Goal: Task Accomplishment & Management: Use online tool/utility

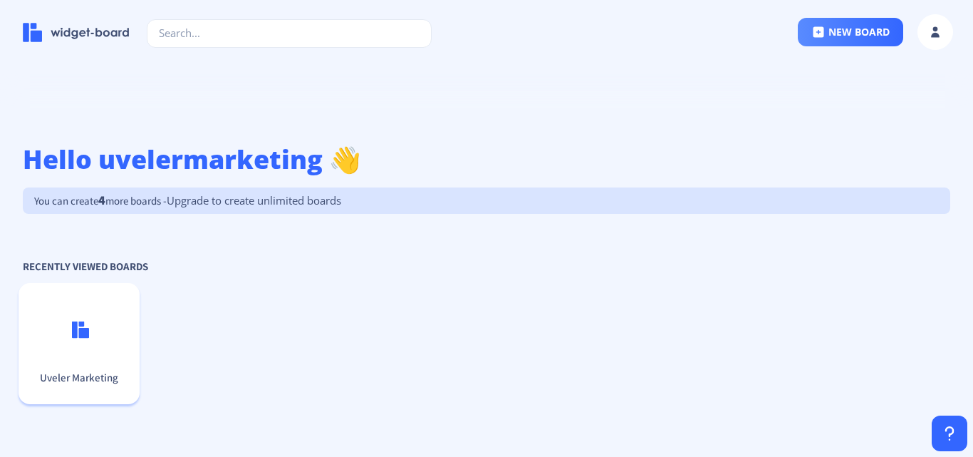
click at [73, 376] on p "Uveler Marketing" at bounding box center [79, 378] width 110 height 14
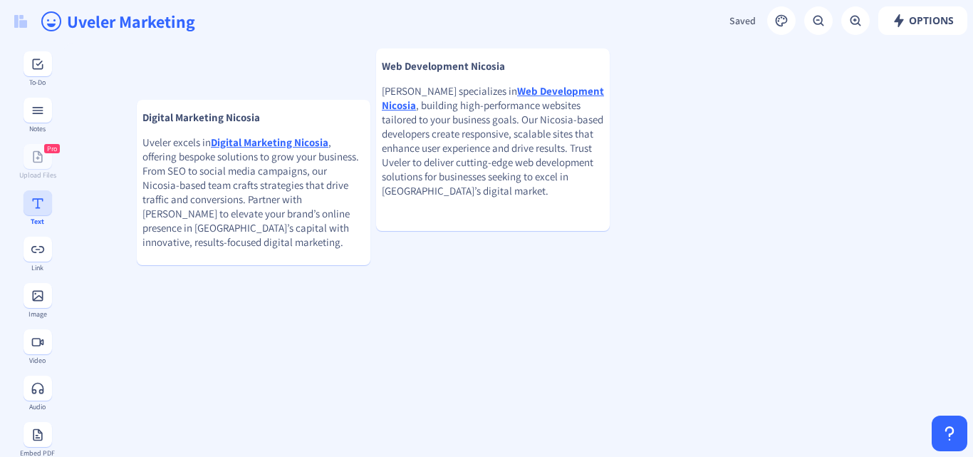
click at [24, 215] on div "Text" at bounding box center [37, 207] width 52 height 35
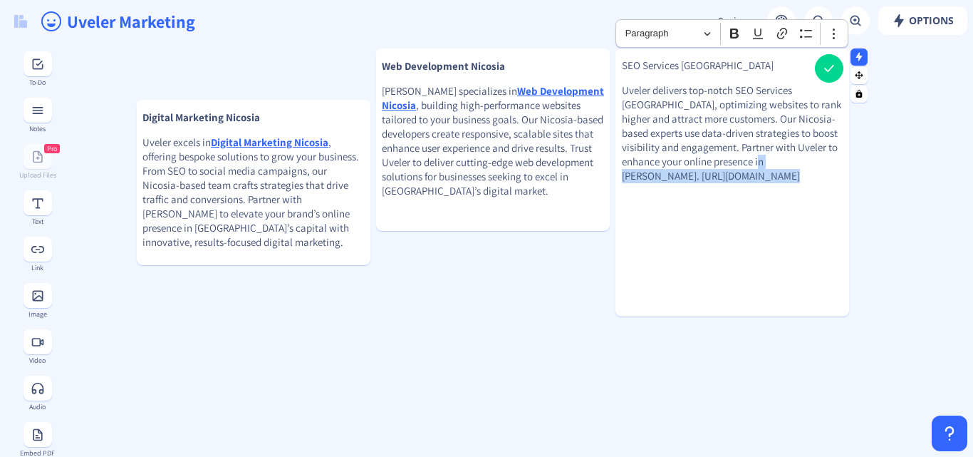
drag, startPoint x: 795, startPoint y: 173, endPoint x: 622, endPoint y: 175, distance: 173.2
click at [622, 175] on gridster-item "SEO Services Nicosia Uveler delivers top-notch SEO Services Nicosia, optimizing…" at bounding box center [733, 182] width 234 height 268
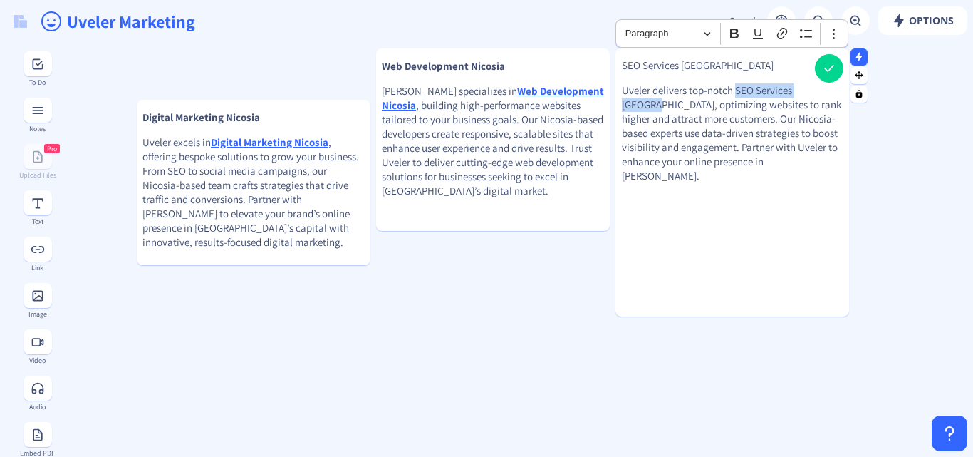
drag, startPoint x: 738, startPoint y: 90, endPoint x: 825, endPoint y: 91, distance: 87.7
click at [825, 91] on p "Uveler delivers top-notch SEO Services Nicosia, optimizing websites to rank hig…" at bounding box center [732, 133] width 221 height 100
click at [783, 33] on icon "Editor toolbar" at bounding box center [782, 33] width 14 height 14
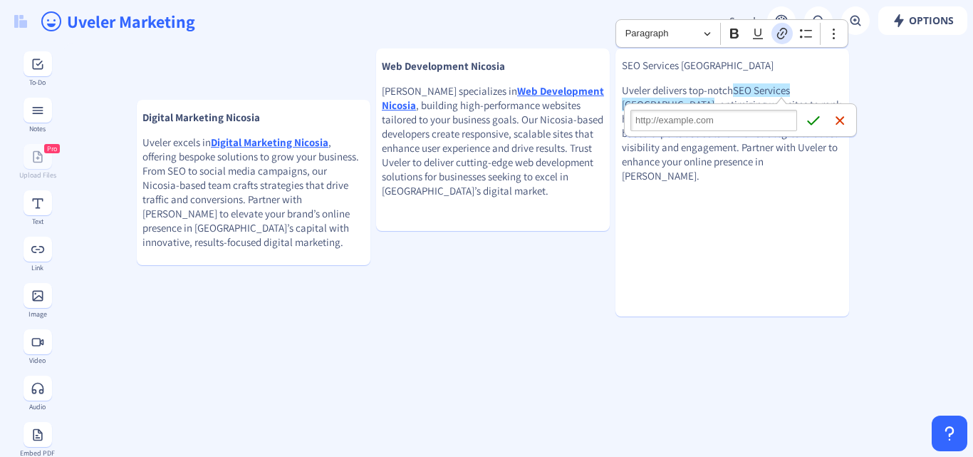
type input "https://www.uveler.com/services/seo"
click button "Save Save" at bounding box center [813, 120] width 21 height 21
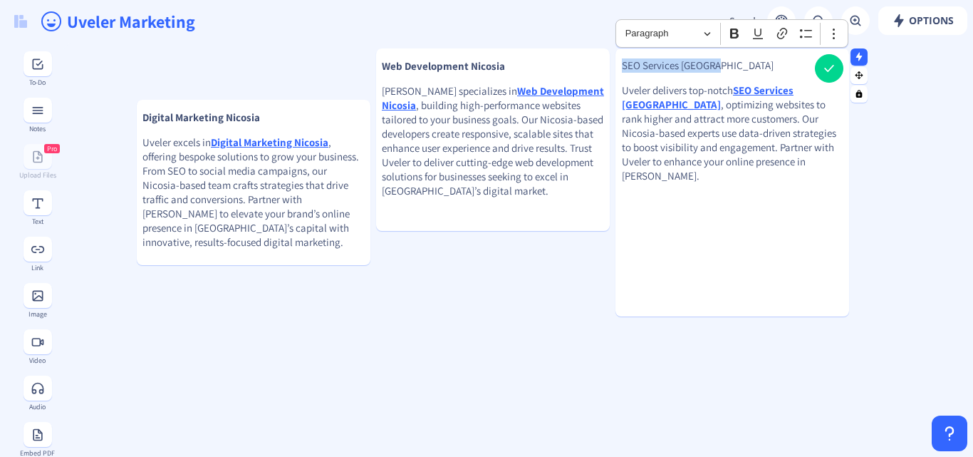
drag, startPoint x: 686, startPoint y: 58, endPoint x: 620, endPoint y: 58, distance: 65.6
click at [620, 58] on gridster-item "SEO Services Nicosia Uveler delivers top-notch SEO Services Nicosia , optimizin…" at bounding box center [733, 182] width 234 height 268
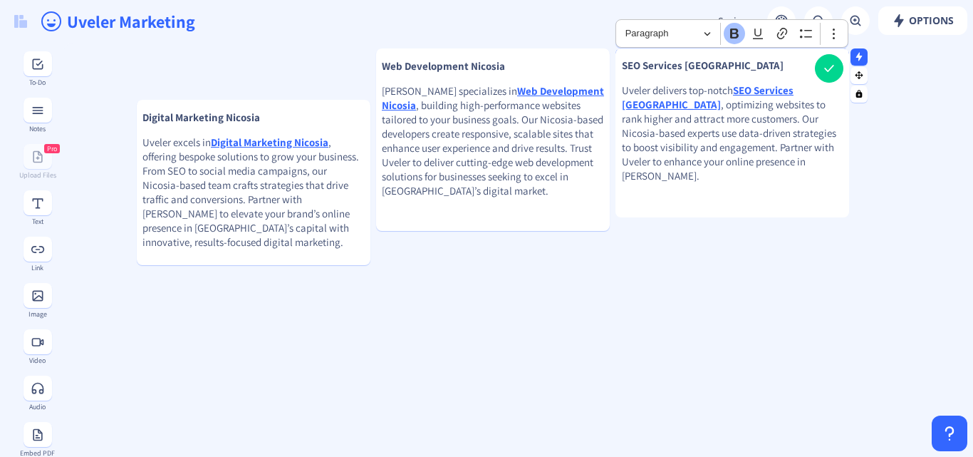
drag, startPoint x: 751, startPoint y: 313, endPoint x: 731, endPoint y: 214, distance: 101.0
click at [731, 214] on div at bounding box center [733, 216] width 234 height 4
click at [762, 71] on p "SEO Services [GEOGRAPHIC_DATA]" at bounding box center [732, 65] width 221 height 14
click at [707, 163] on p "Uveler delivers top-notch SEO Services Nicosia , optimizing websites to rank hi…" at bounding box center [732, 133] width 221 height 100
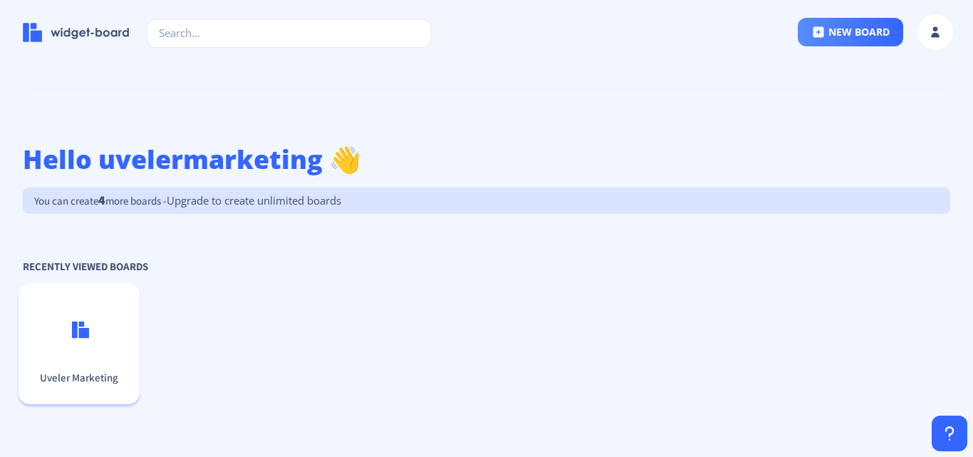
click at [82, 379] on p "Uveler Marketing" at bounding box center [79, 378] width 110 height 14
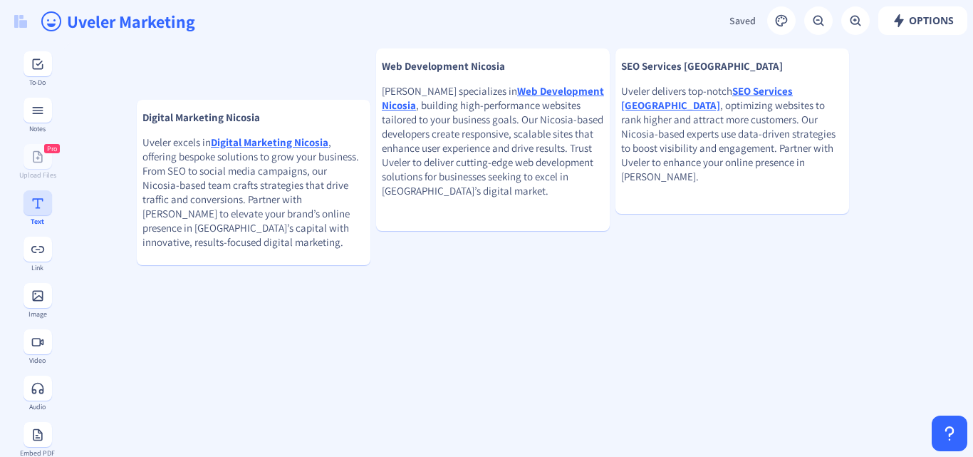
click at [36, 214] on button at bounding box center [38, 202] width 29 height 25
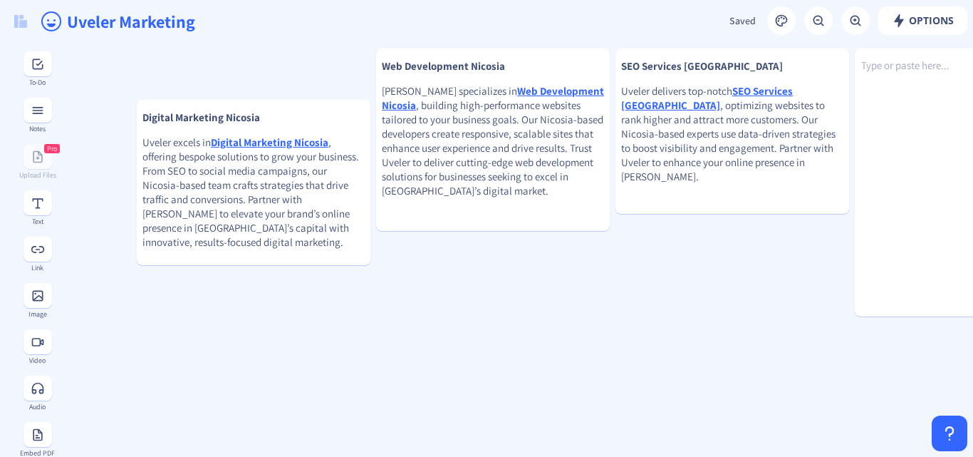
drag, startPoint x: 872, startPoint y: 175, endPoint x: 797, endPoint y: 244, distance: 101.4
click at [897, 67] on p "Type or paste here..." at bounding box center [972, 65] width 234 height 14
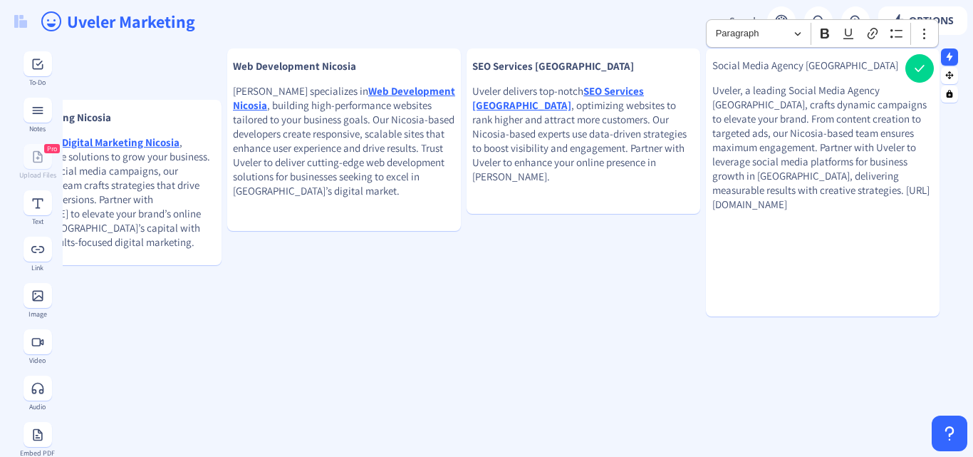
scroll to position [0, 141]
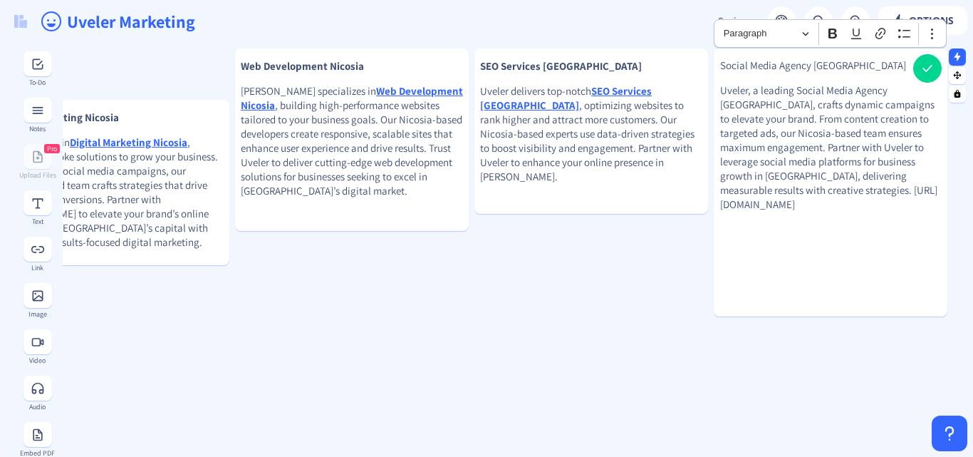
drag, startPoint x: 722, startPoint y: 202, endPoint x: 797, endPoint y: 221, distance: 77.9
click at [797, 212] on p "Uveler, a leading Social Media Agency Cyprus, crafts dynamic campaigns to eleva…" at bounding box center [830, 147] width 221 height 128
drag, startPoint x: 797, startPoint y: 91, endPoint x: 917, endPoint y: 91, distance: 120.4
click at [917, 91] on p "Uveler, a leading Social Media Agency Cyprus, crafts dynamic campaigns to eleva…" at bounding box center [830, 140] width 221 height 114
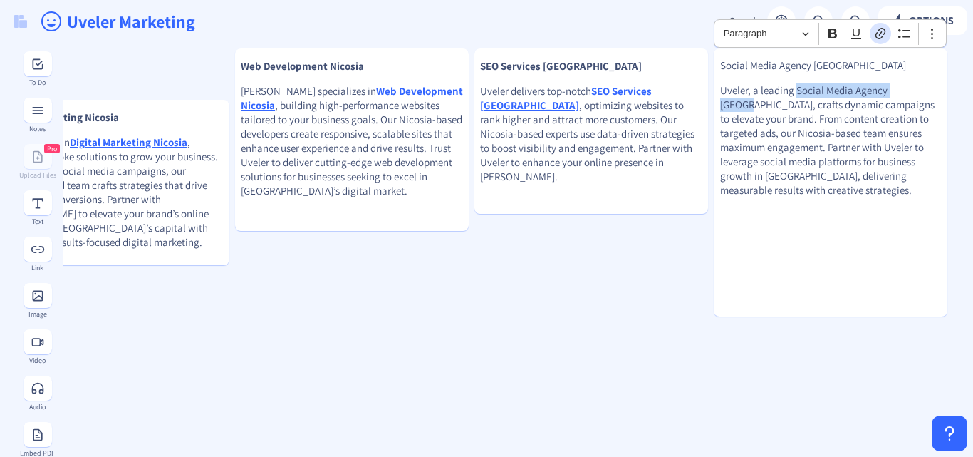
click at [877, 34] on icon "Editor toolbar" at bounding box center [881, 33] width 14 height 14
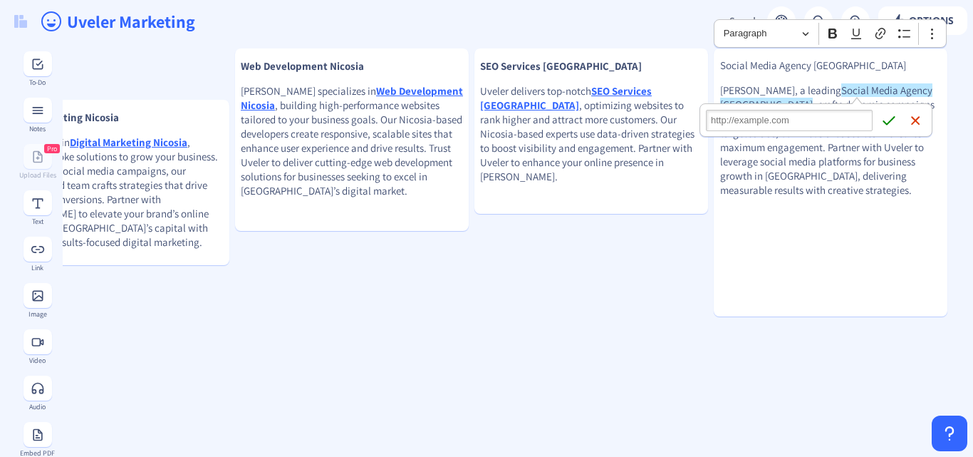
type input "https://www.uveler.com/services/social-media-marketing"
click at [889, 115] on icon "submit" at bounding box center [889, 120] width 14 height 14
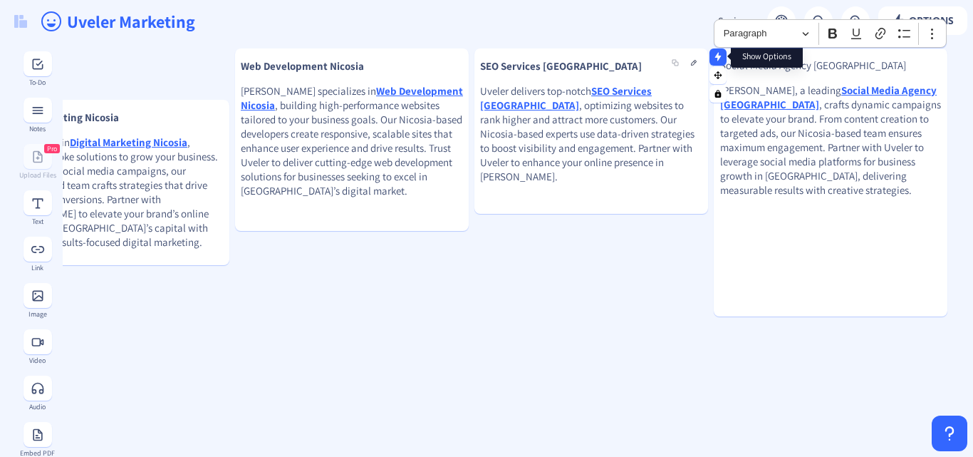
drag, startPoint x: 856, startPoint y: 61, endPoint x: 720, endPoint y: 58, distance: 136.1
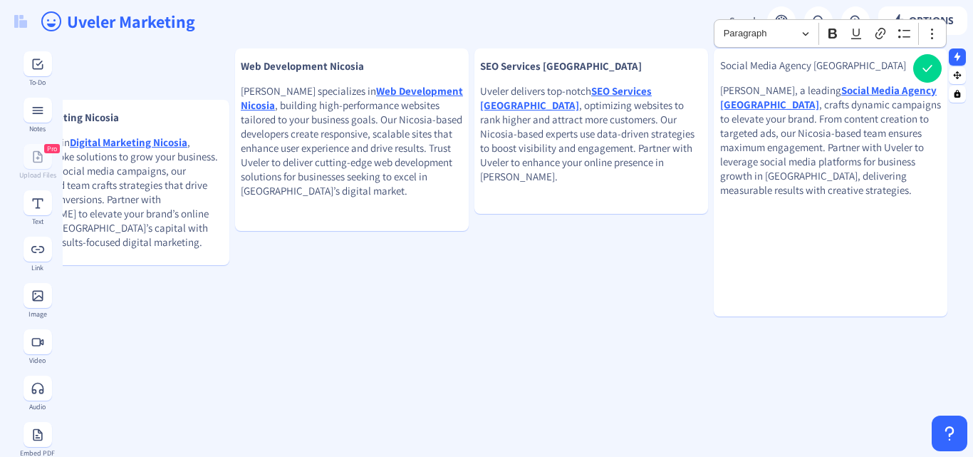
click at [802, 64] on p "Social Media Agency [GEOGRAPHIC_DATA]" at bounding box center [830, 65] width 221 height 14
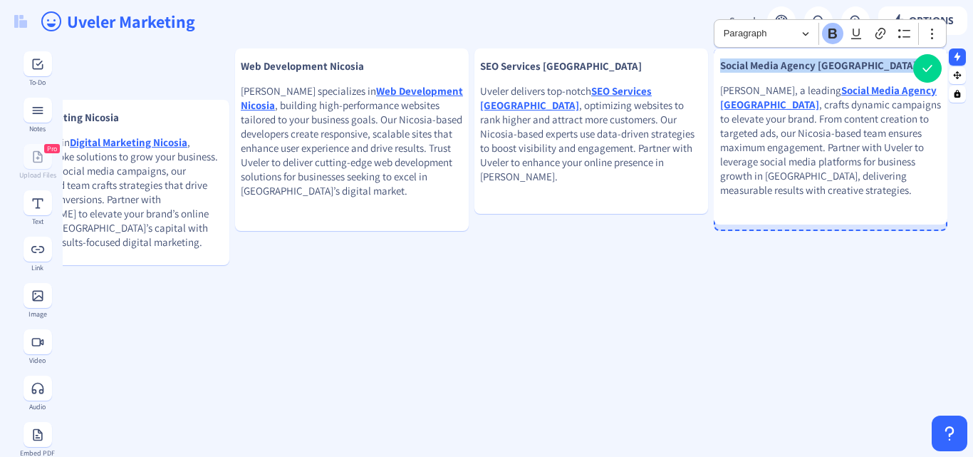
drag, startPoint x: 802, startPoint y: 314, endPoint x: 807, endPoint y: 222, distance: 92.0
click at [807, 222] on div at bounding box center [831, 223] width 234 height 4
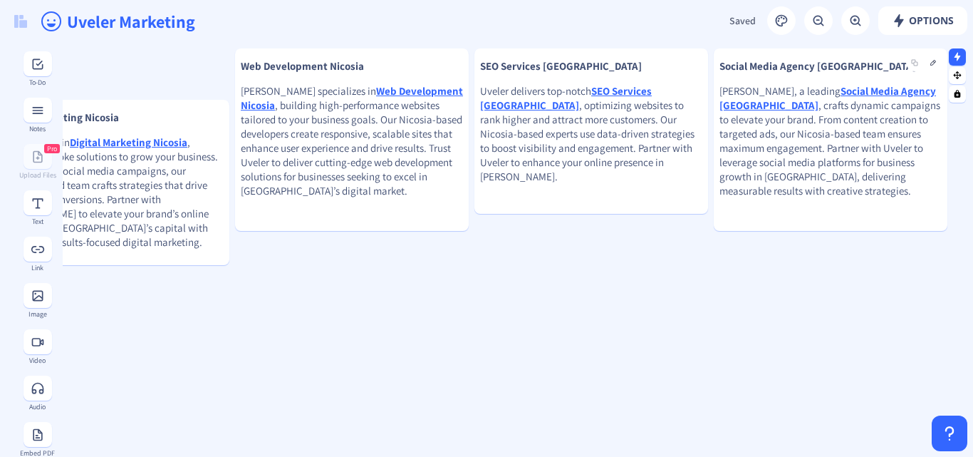
drag, startPoint x: 873, startPoint y: 60, endPoint x: 846, endPoint y: 73, distance: 30.0
click at [846, 73] on p "Social Media Agency [GEOGRAPHIC_DATA]" at bounding box center [831, 66] width 222 height 14
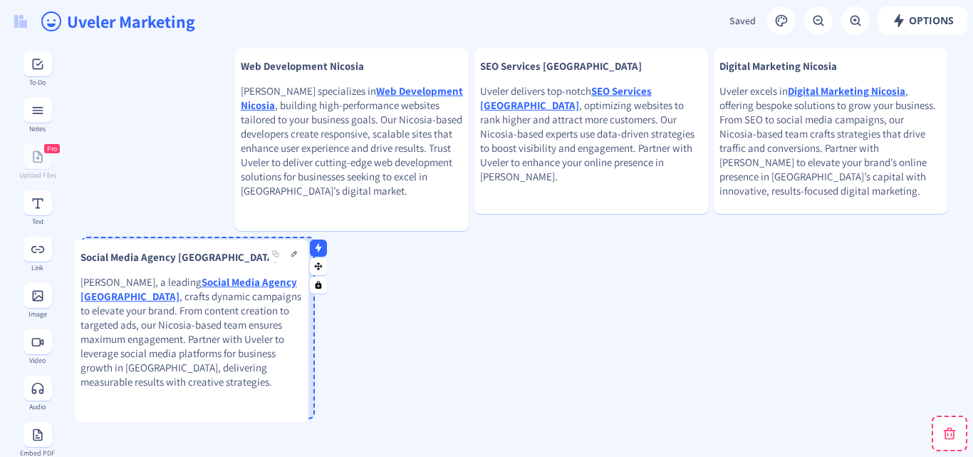
drag, startPoint x: 864, startPoint y: 187, endPoint x: 225, endPoint y: 378, distance: 667.1
click at [225, 378] on p "Uveler, a leading Social Media Agency Cyprus , crafts dynamic campaigns to elev…" at bounding box center [192, 332] width 222 height 114
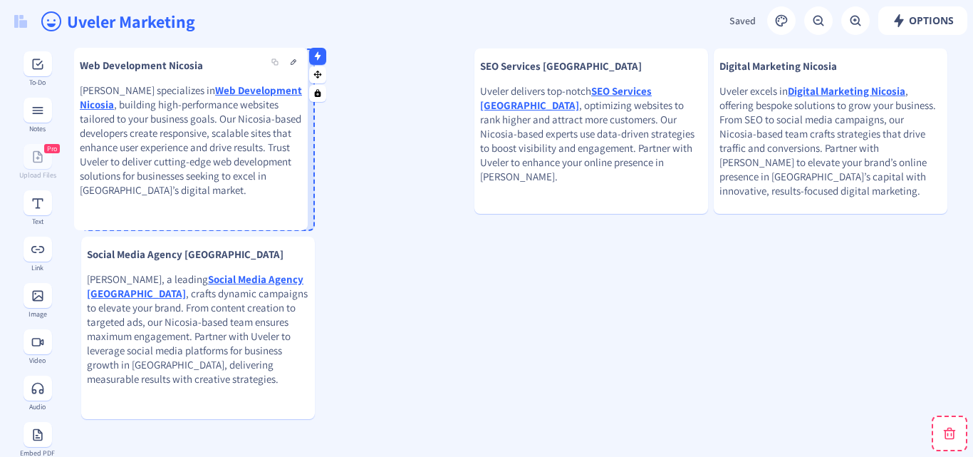
drag, startPoint x: 347, startPoint y: 159, endPoint x: 186, endPoint y: 158, distance: 161.1
click at [186, 158] on p "Uveler specializes in Web Development Nicosia , building high-performance websi…" at bounding box center [191, 140] width 222 height 114
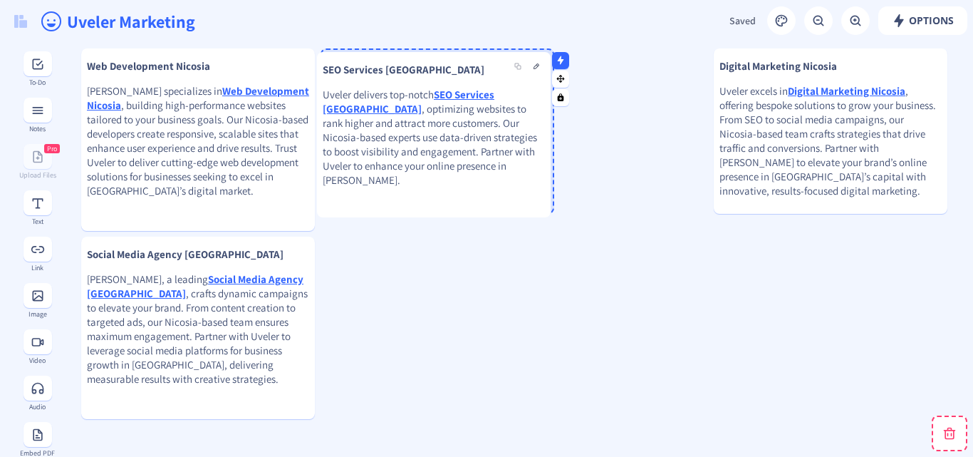
drag, startPoint x: 490, startPoint y: 162, endPoint x: 420, endPoint y: 161, distance: 70.6
click at [420, 161] on p "Uveler delivers top-notch SEO Services Nicosia , optimizing websites to rank hi…" at bounding box center [434, 138] width 222 height 100
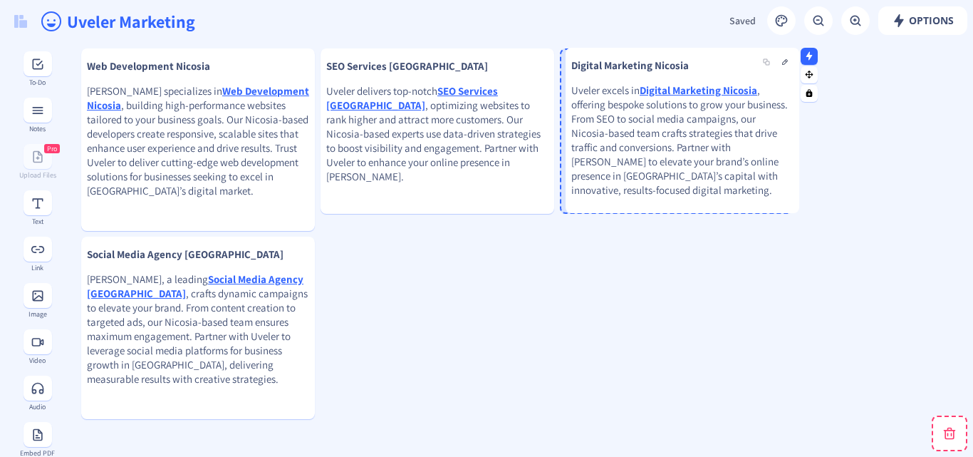
drag, startPoint x: 681, startPoint y: 140, endPoint x: 634, endPoint y: 138, distance: 47.1
click at [634, 138] on p "Uveler excels in Digital Marketing Nicosia , offering bespoke solutions to grow…" at bounding box center [683, 140] width 222 height 114
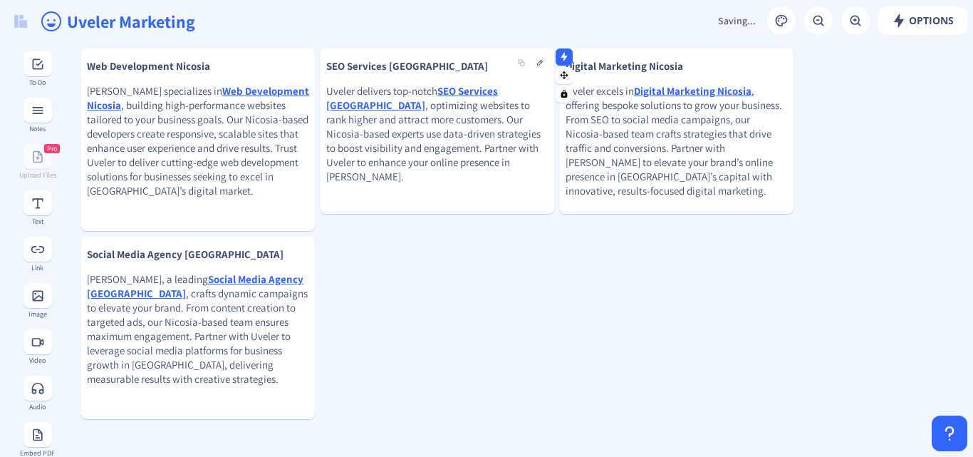
scroll to position [0, 0]
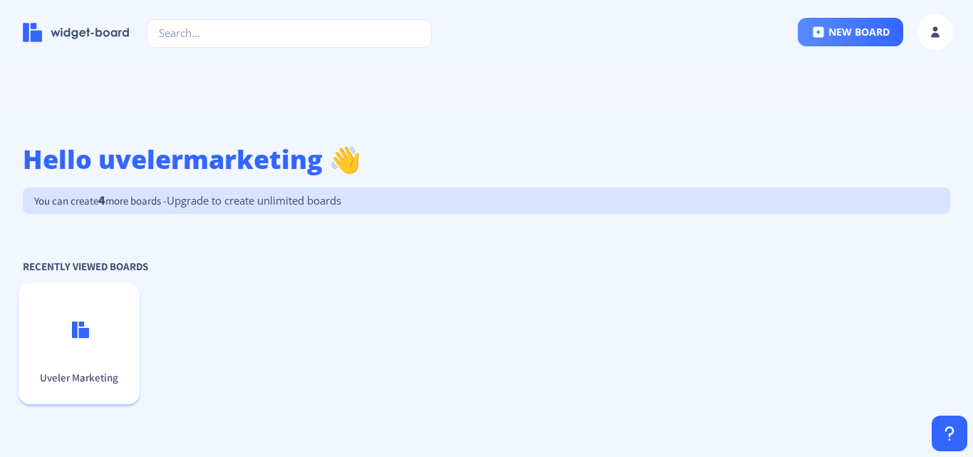
click at [68, 377] on p "Uveler Marketing" at bounding box center [79, 378] width 110 height 14
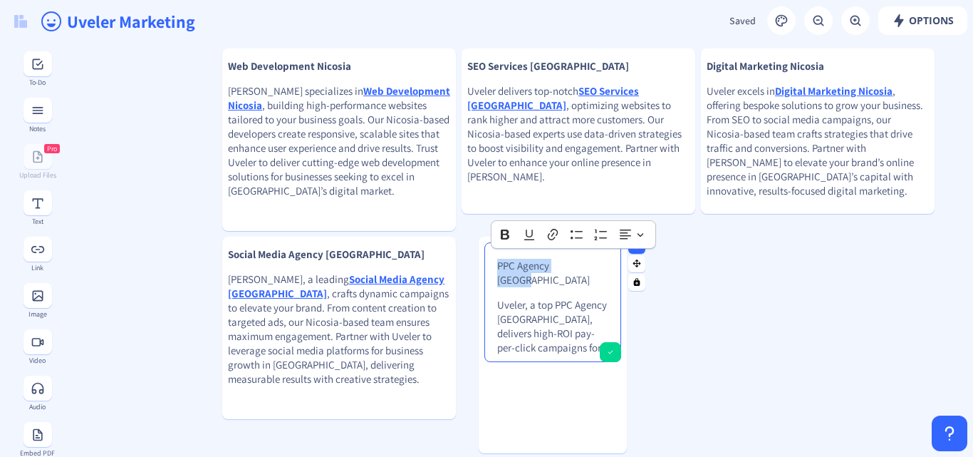
drag, startPoint x: 569, startPoint y: 264, endPoint x: 495, endPoint y: 264, distance: 74.1
click at [495, 264] on div "PPC Agency Cyprus Uveler, a top PPC Agency [GEOGRAPHIC_DATA], delivers high-ROI…" at bounding box center [553, 302] width 124 height 107
click at [505, 234] on icon "Editor toolbar" at bounding box center [505, 234] width 9 height 10
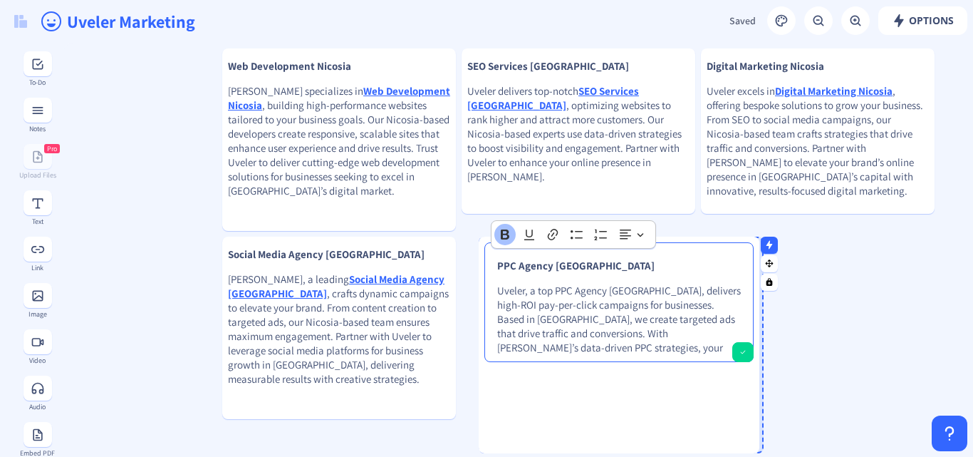
drag, startPoint x: 623, startPoint y: 339, endPoint x: 755, endPoint y: 358, distance: 133.9
click at [755, 358] on div at bounding box center [756, 345] width 7 height 217
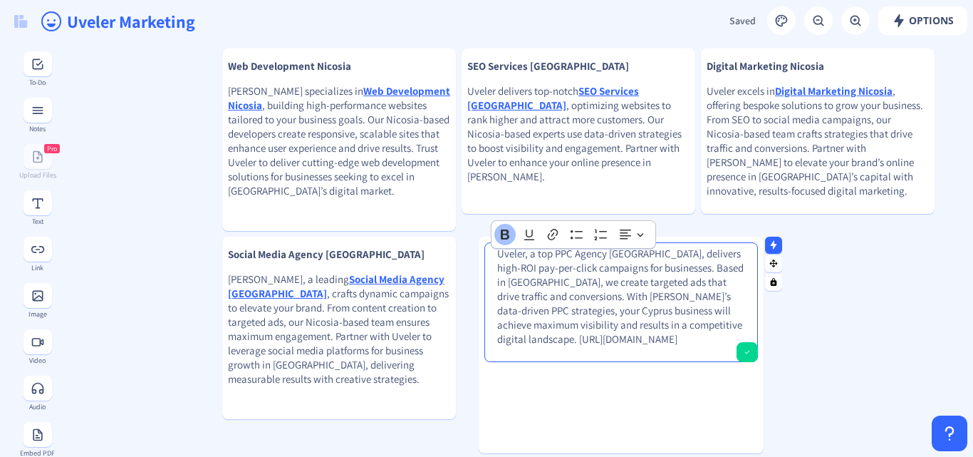
scroll to position [51, 0]
drag, startPoint x: 500, startPoint y: 324, endPoint x: 654, endPoint y: 343, distance: 155.9
click at [654, 343] on p "Uveler, a top PPC Agency [GEOGRAPHIC_DATA], delivers high-ROI pay-per-click cam…" at bounding box center [621, 297] width 248 height 100
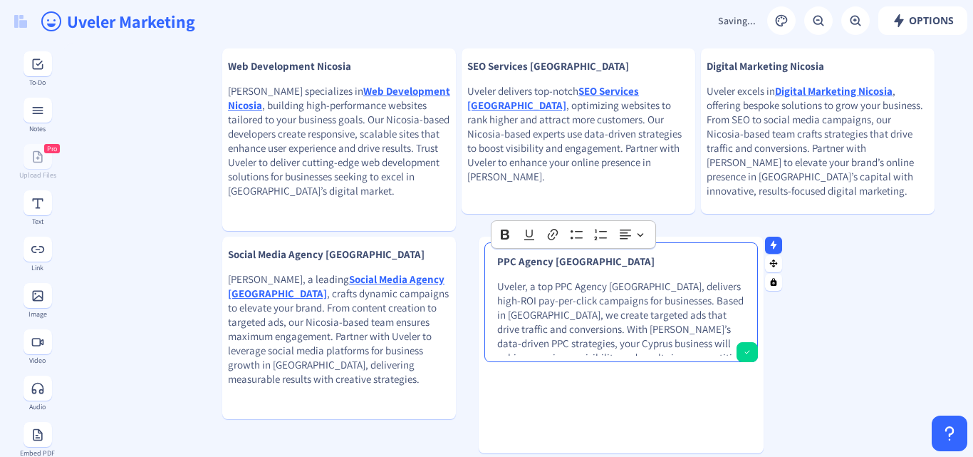
scroll to position [0, 0]
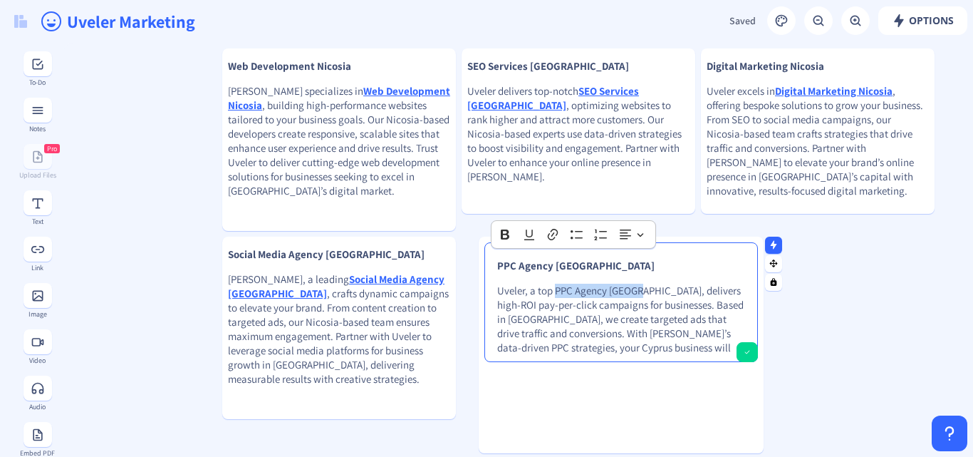
drag, startPoint x: 556, startPoint y: 288, endPoint x: 641, endPoint y: 293, distance: 84.9
click at [641, 293] on p "Uveler, a top PPC Agency [GEOGRAPHIC_DATA], delivers high-ROI pay-per-click cam…" at bounding box center [621, 334] width 248 height 100
click at [552, 232] on icon "Editor toolbar" at bounding box center [553, 234] width 14 height 14
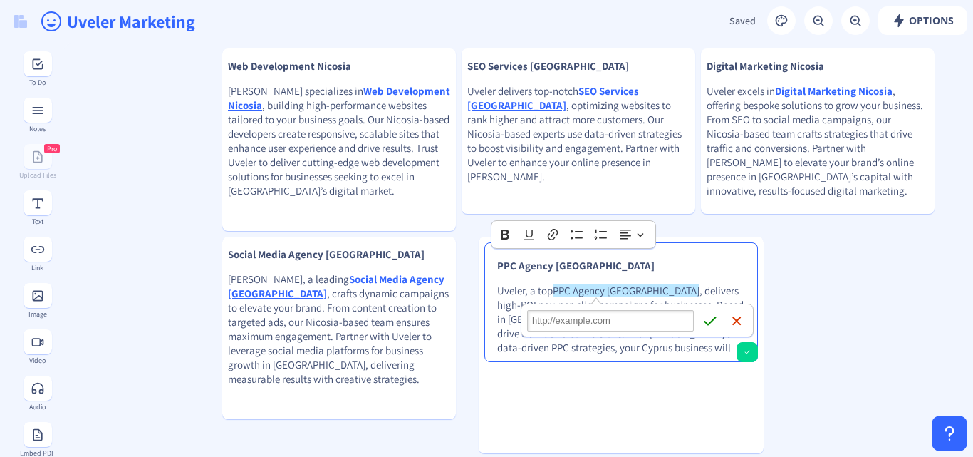
type input "[URL][DOMAIN_NAME]"
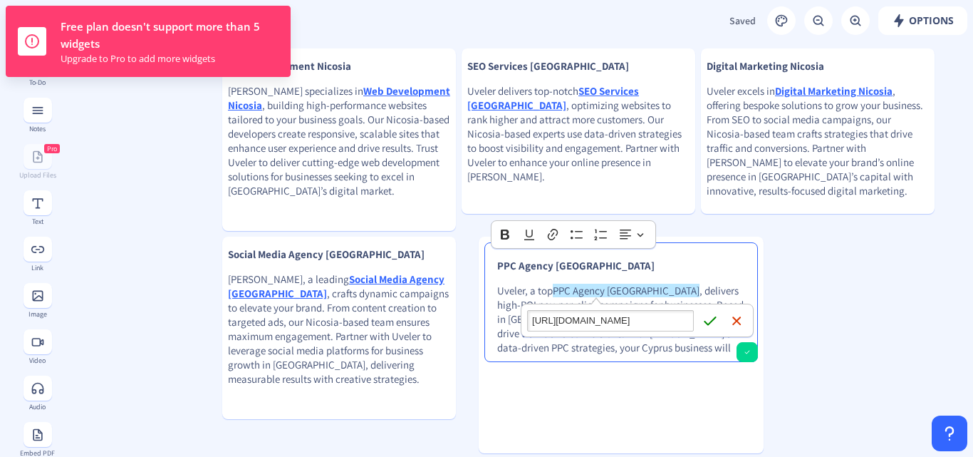
scroll to position [0, 170]
click at [709, 319] on icon "submit" at bounding box center [710, 321] width 14 height 14
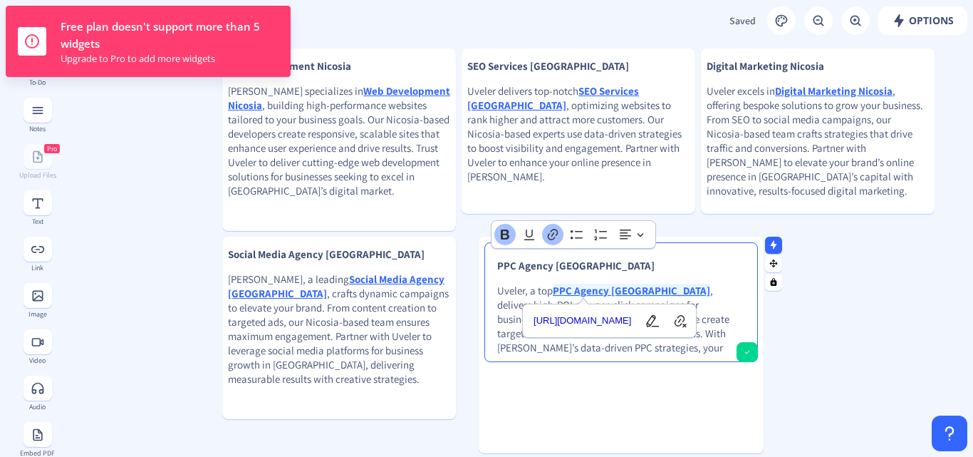
click at [663, 268] on p "PPC Agency [GEOGRAPHIC_DATA]" at bounding box center [621, 266] width 248 height 14
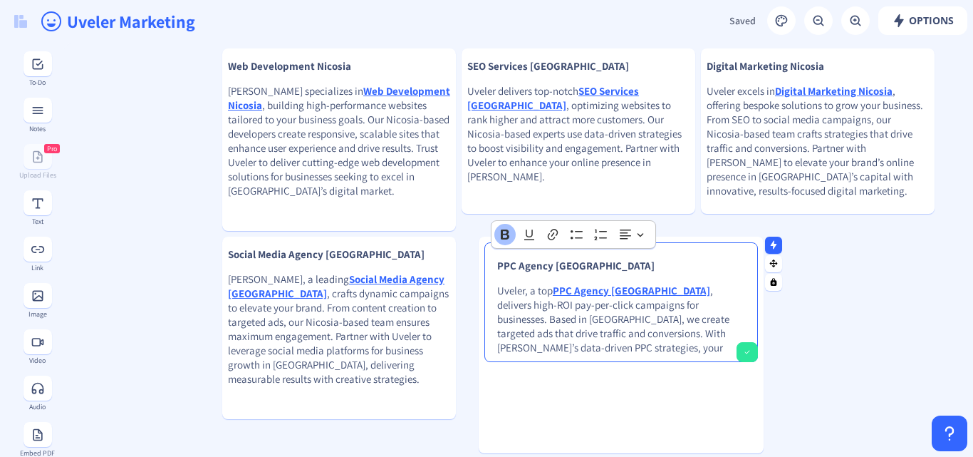
click at [749, 354] on div "PPC Agency Cyprus Uveler, a top PPC Agency [GEOGRAPHIC_DATA] , delivers high-RO…" at bounding box center [621, 334] width 285 height 185
